Goal: Information Seeking & Learning: Learn about a topic

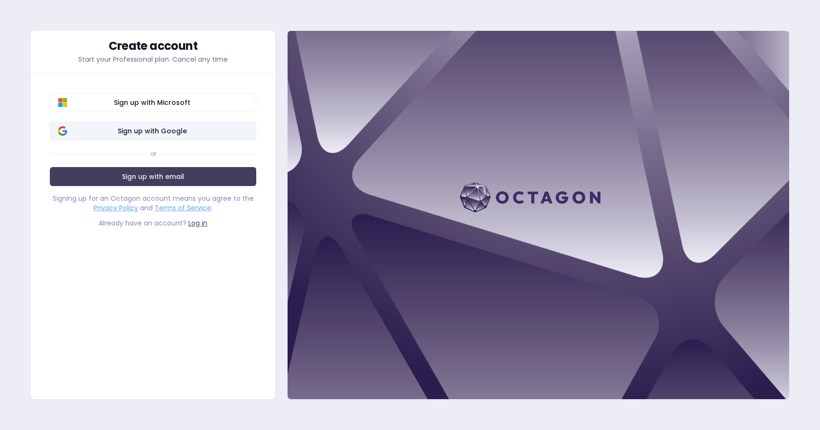
click at [161, 127] on span "Sign up with Google" at bounding box center [152, 130] width 192 height 9
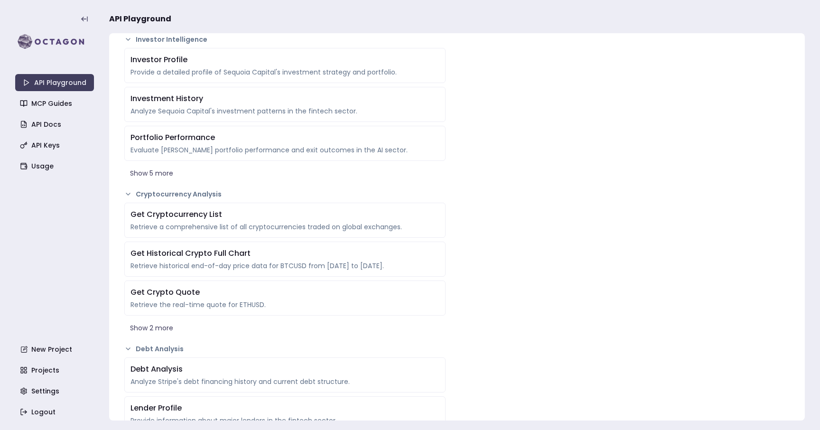
scroll to position [1742, 0]
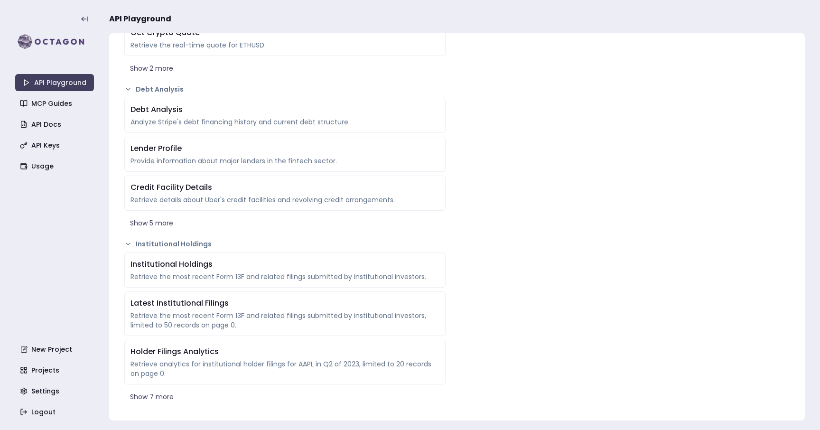
click at [60, 133] on div "API Playground MCP Guides API Docs API Keys Usage New Project Projects Settings…" at bounding box center [54, 214] width 79 height 411
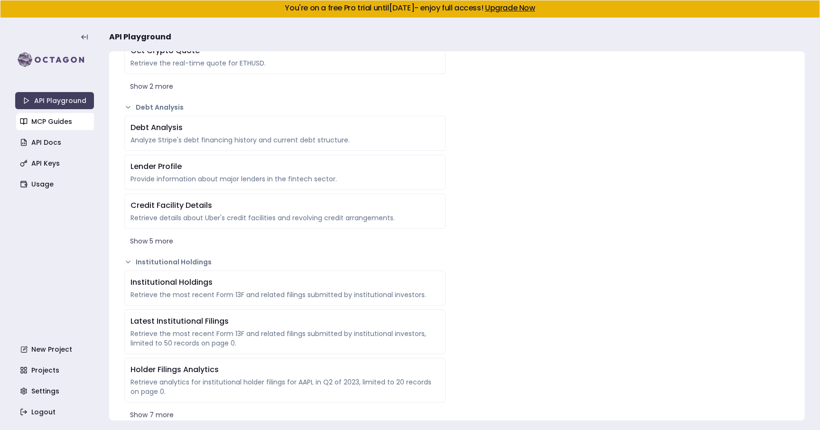
click at [60, 129] on link "MCP Guides" at bounding box center [55, 121] width 79 height 17
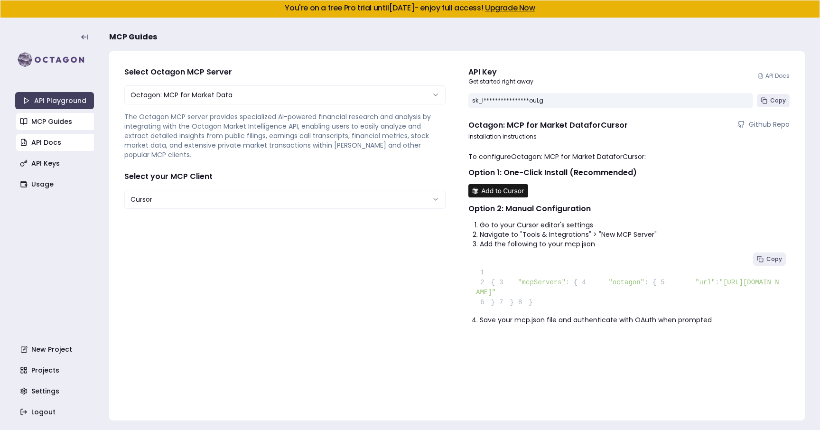
click at [61, 145] on link "API Docs" at bounding box center [55, 142] width 79 height 17
click at [515, 10] on link "Upgrade Now" at bounding box center [510, 7] width 50 height 11
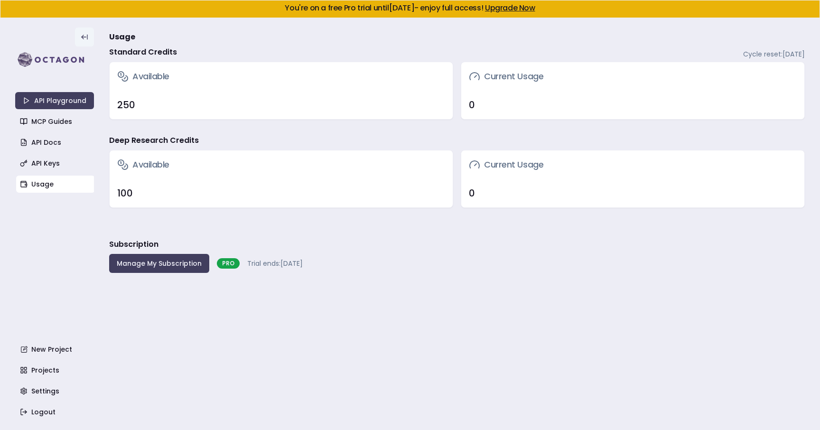
click at [88, 38] on button at bounding box center [84, 37] width 19 height 19
